Goal: Transaction & Acquisition: Purchase product/service

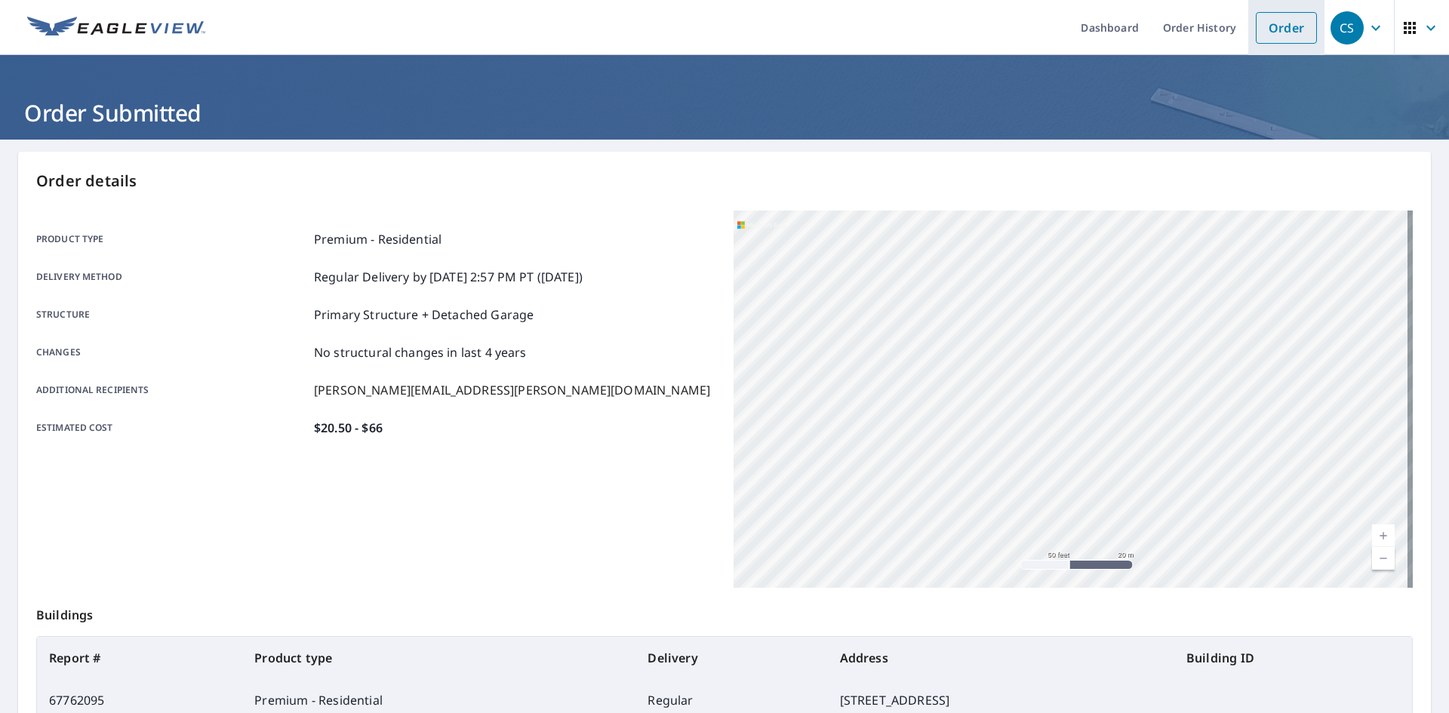
click at [1264, 11] on li "Order" at bounding box center [1286, 27] width 76 height 55
click at [1269, 23] on link "Order" at bounding box center [1285, 28] width 61 height 32
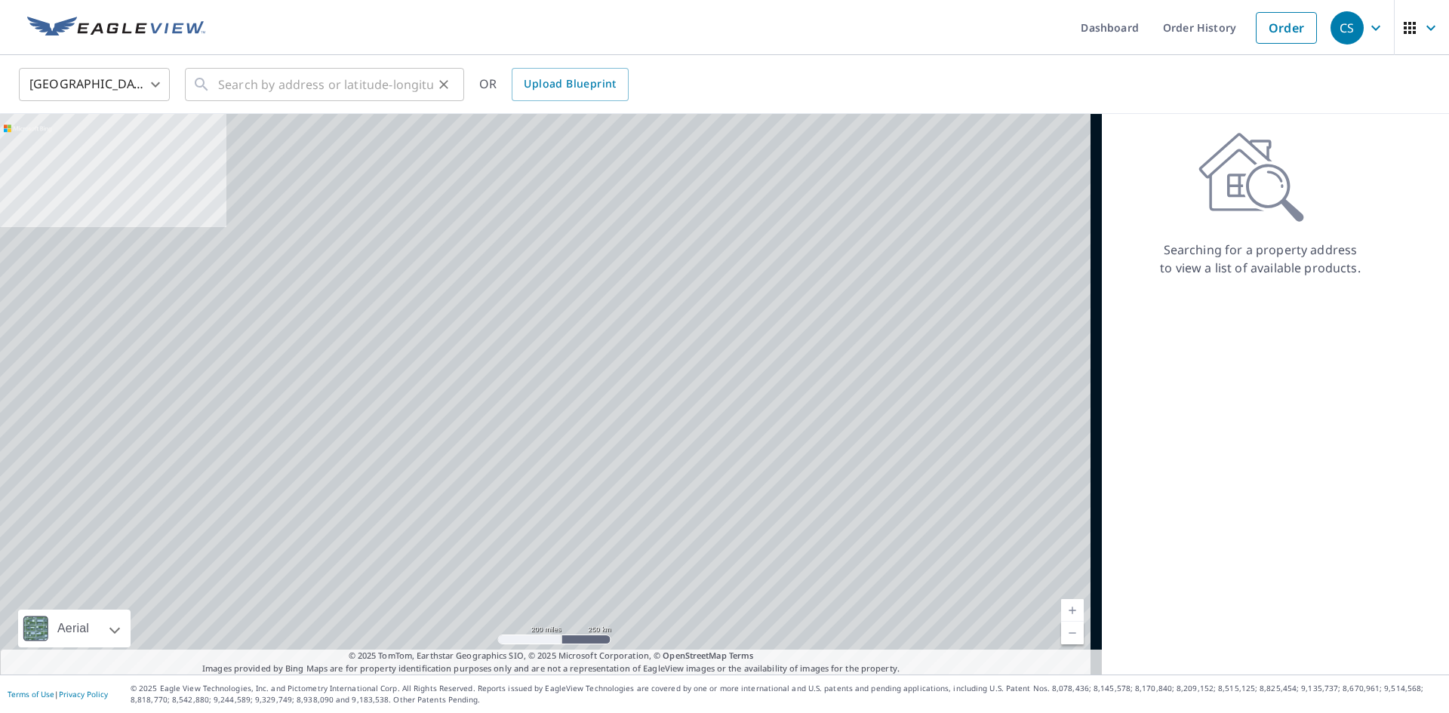
click at [364, 106] on div "United States US ​ ​ OR Upload Blueprint" at bounding box center [724, 84] width 1449 height 59
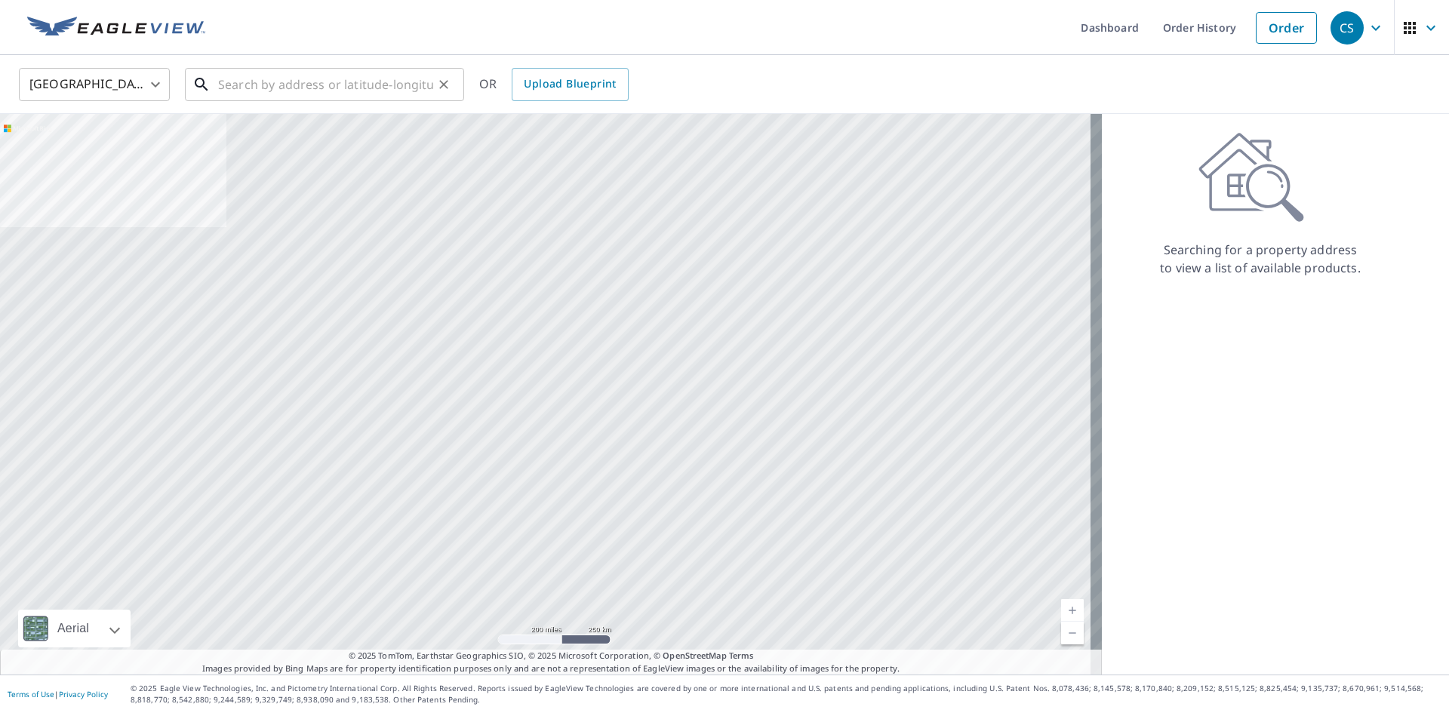
click at [356, 95] on input "text" at bounding box center [325, 84] width 215 height 42
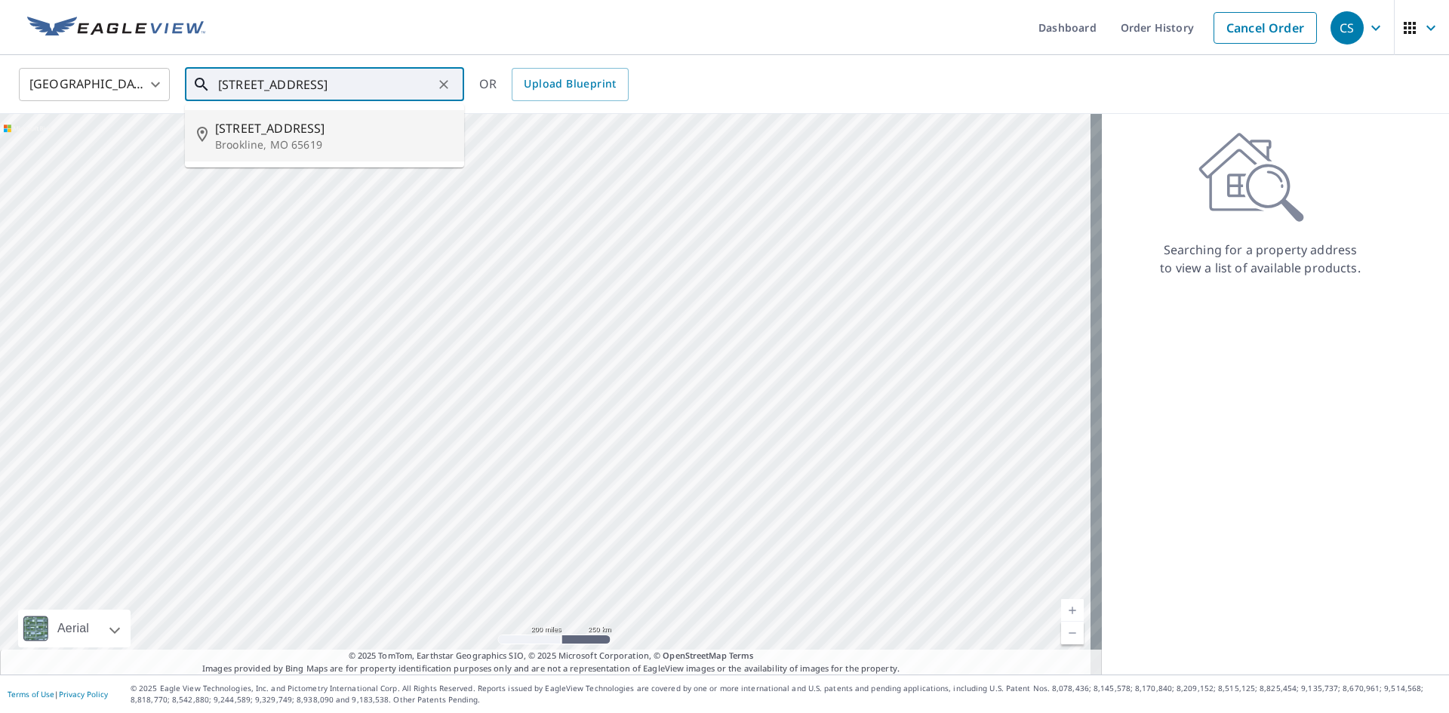
click at [299, 140] on p "Brookline, MO 65619" at bounding box center [333, 144] width 237 height 15
type input "3843 W Poppy Ln Brookline, MO 65619"
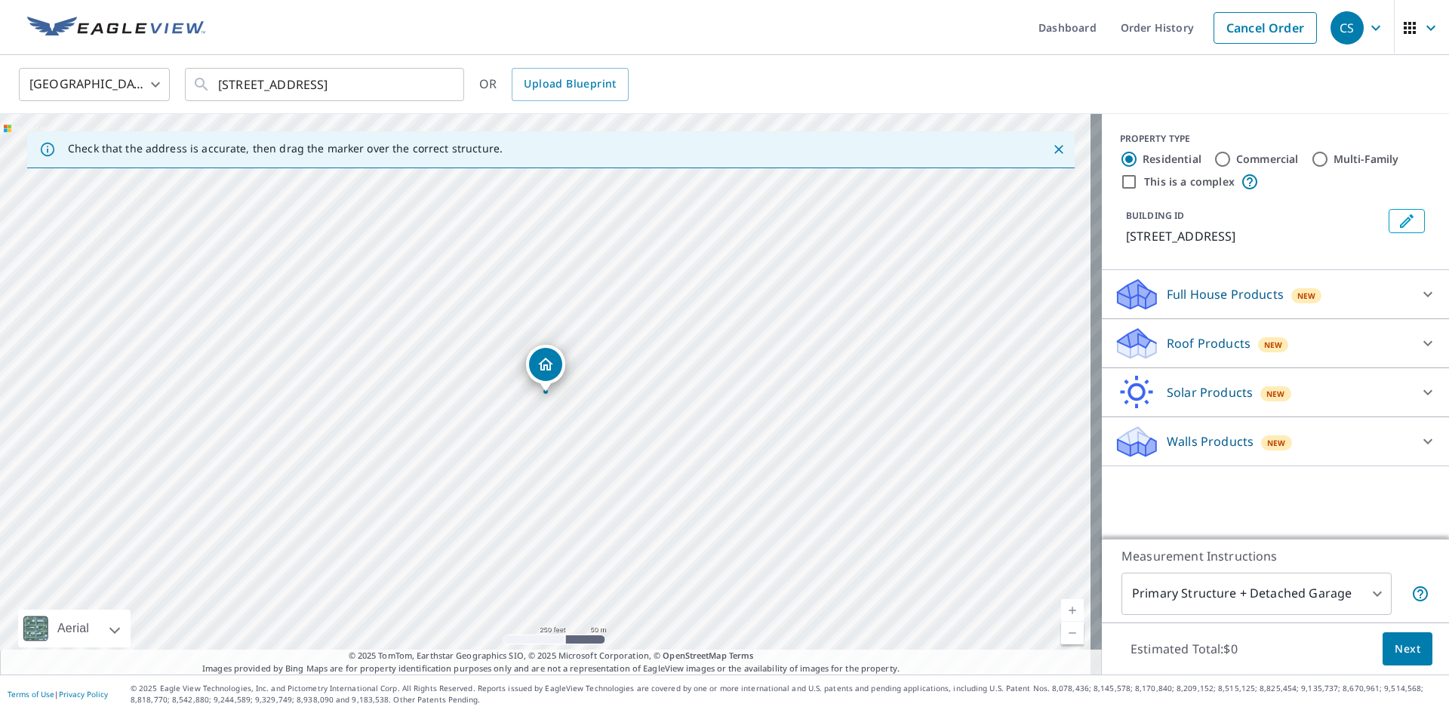
click at [1214, 325] on div "Roof Products New Premium $20.5 - $66 QuickSquares™ $18 Gutter $13 Bid Perfect™…" at bounding box center [1274, 343] width 347 height 49
click at [1196, 347] on p "Roof Products" at bounding box center [1208, 343] width 84 height 18
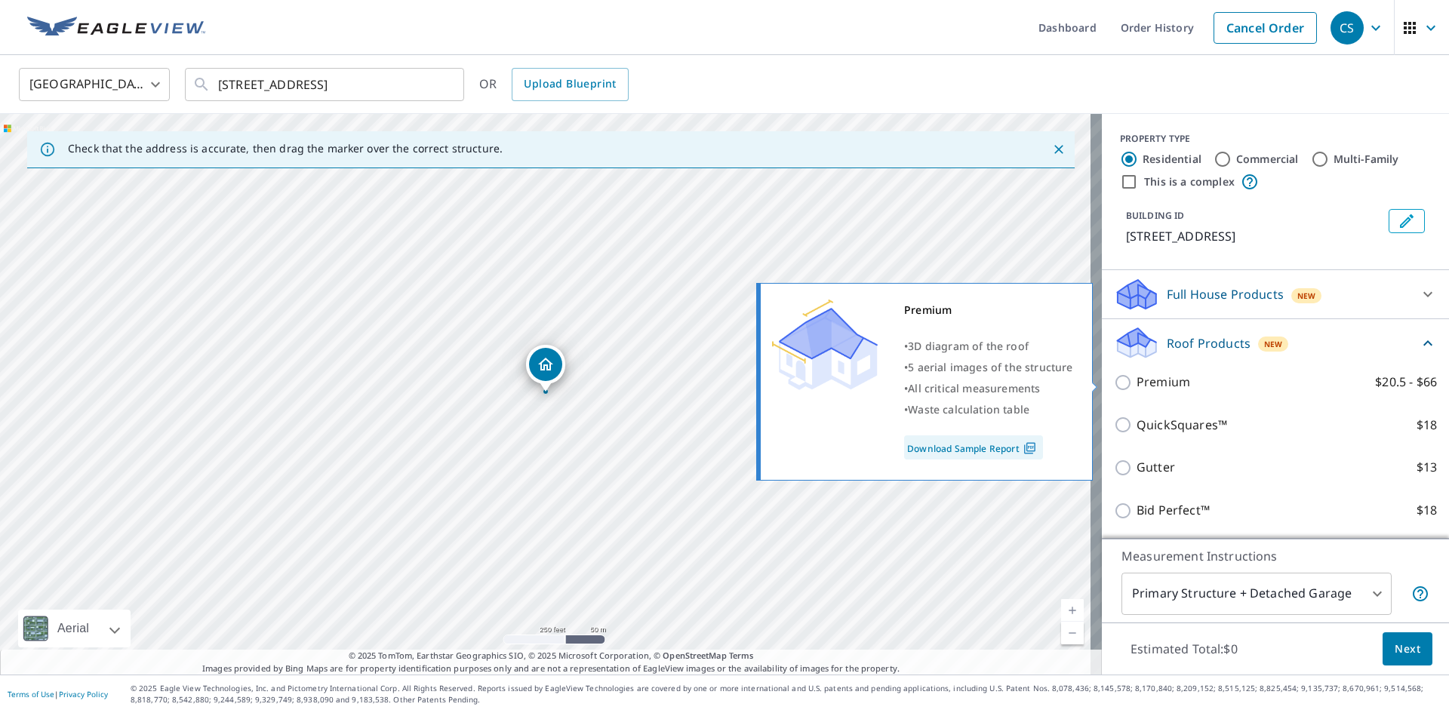
click at [1159, 379] on p "Premium" at bounding box center [1163, 382] width 54 height 19
click at [1136, 379] on input "Premium $20.5 - $66" at bounding box center [1125, 382] width 23 height 18
checkbox input "true"
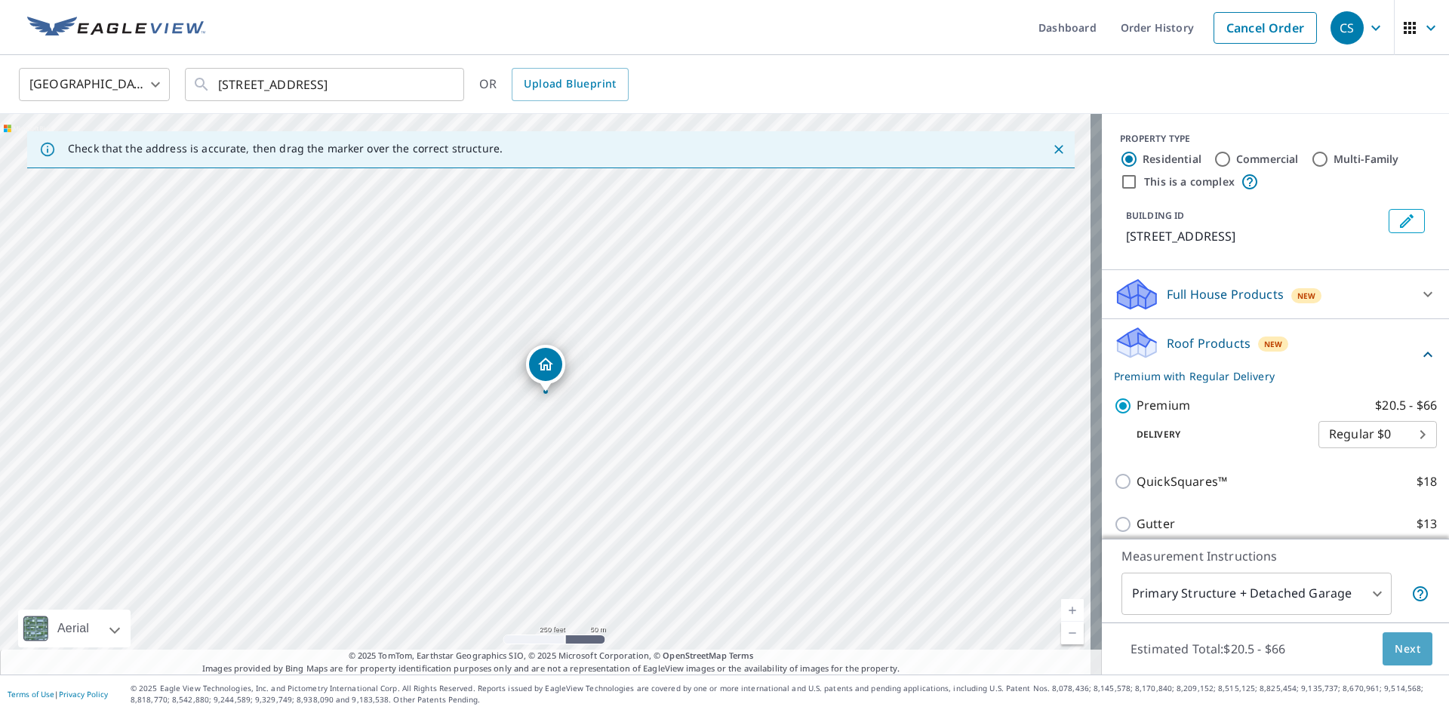
click at [1394, 647] on span "Next" at bounding box center [1407, 649] width 26 height 19
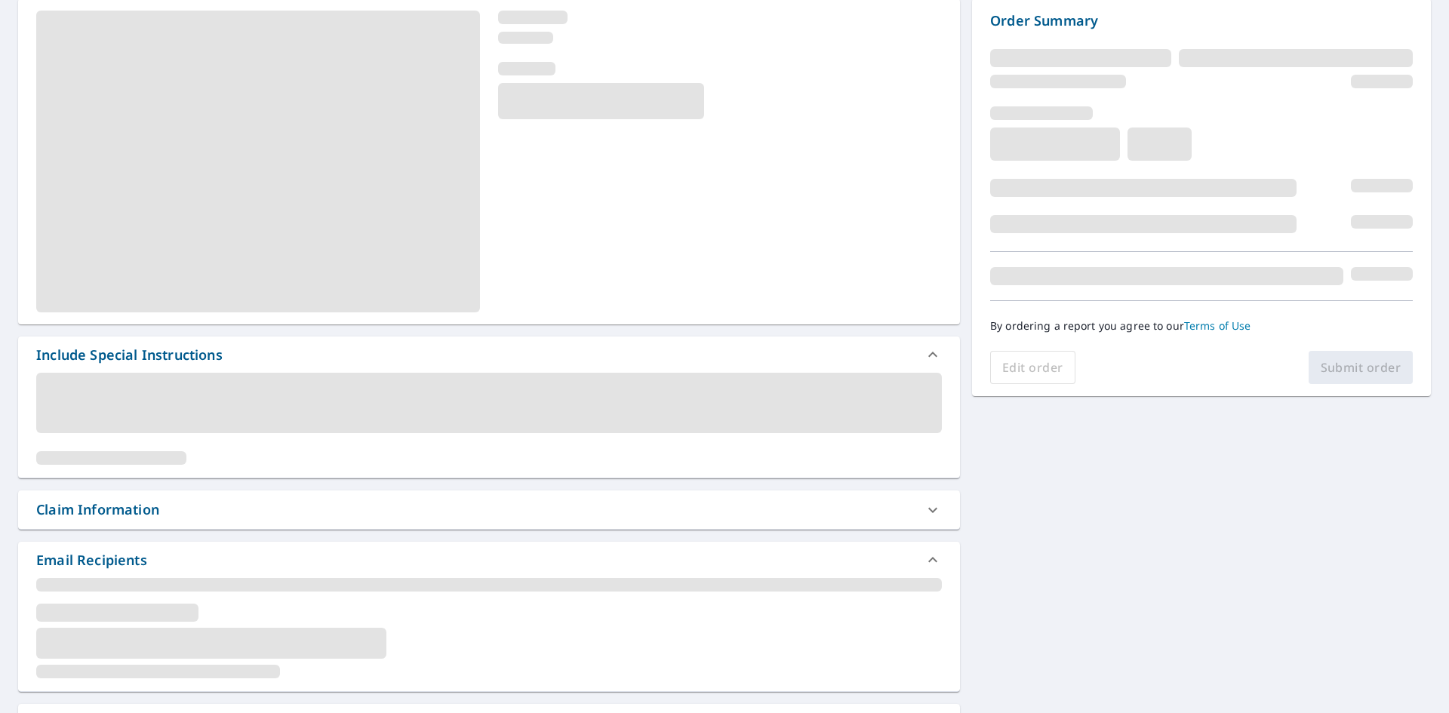
scroll to position [247, 0]
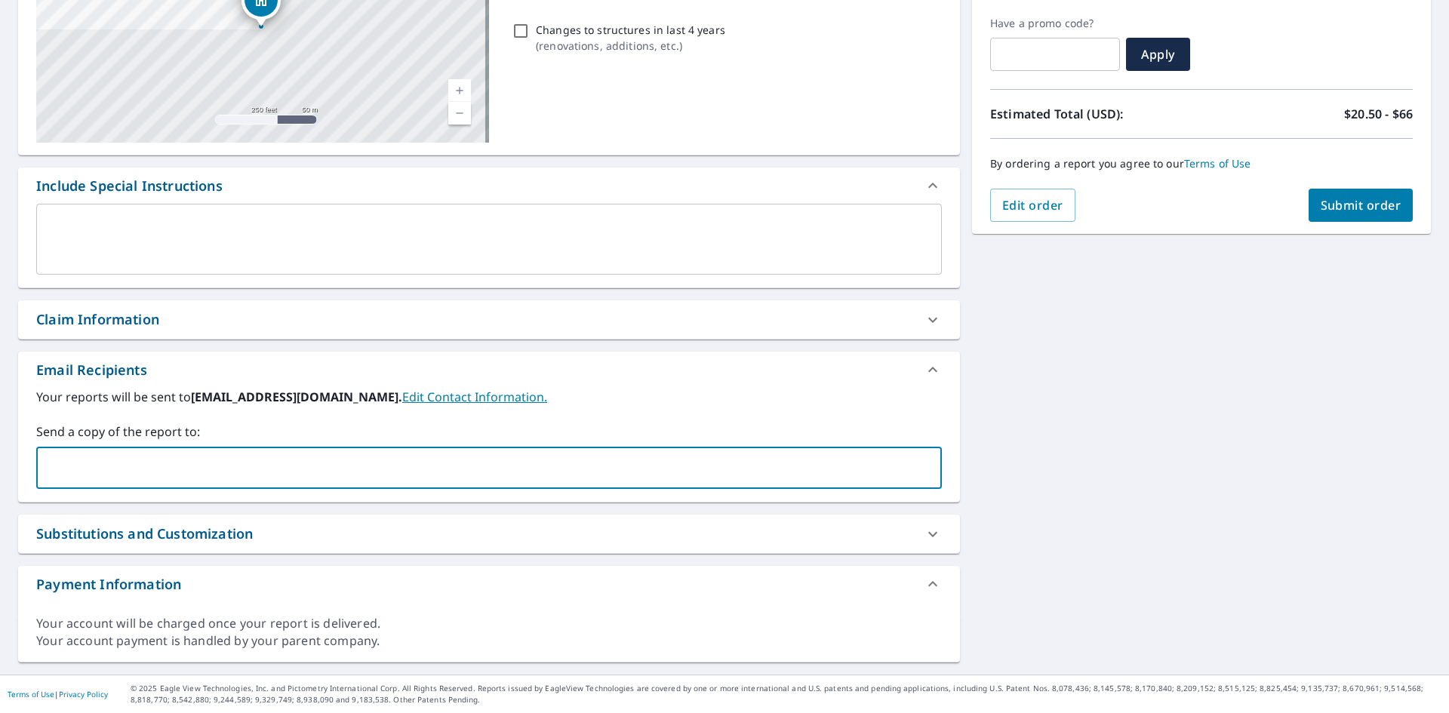
click at [164, 466] on input "text" at bounding box center [477, 467] width 869 height 29
type input "JUSTIN.LAWLOR@ABCSUPPLY.COM"
click at [1321, 207] on span "Submit order" at bounding box center [1360, 205] width 81 height 17
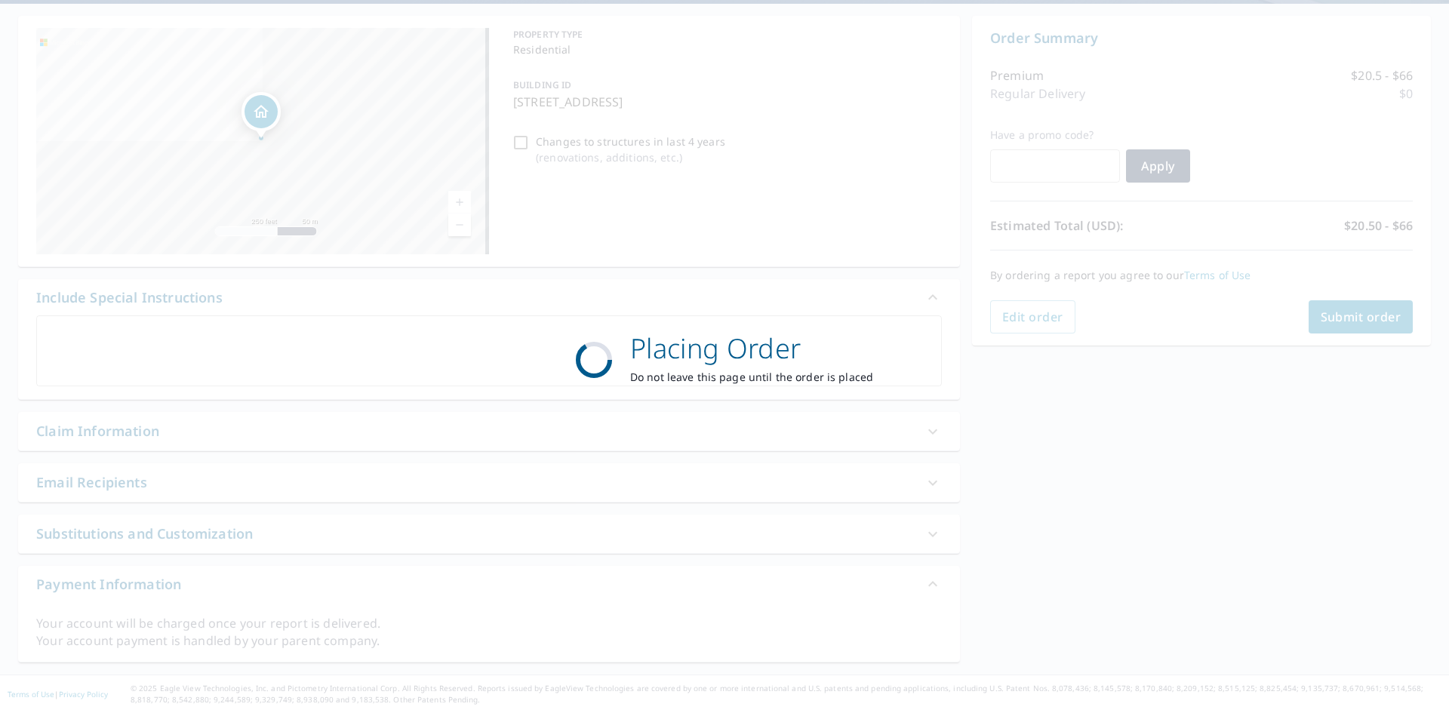
scroll to position [136, 0]
